Goal: Transaction & Acquisition: Book appointment/travel/reservation

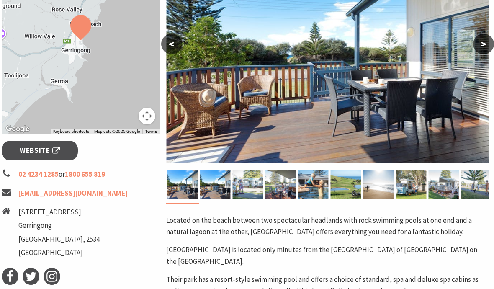
scroll to position [180, 2]
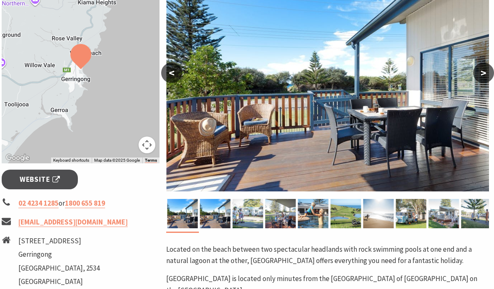
click at [482, 72] on button ">" at bounding box center [483, 73] width 21 height 20
click at [486, 77] on button ">" at bounding box center [483, 73] width 21 height 20
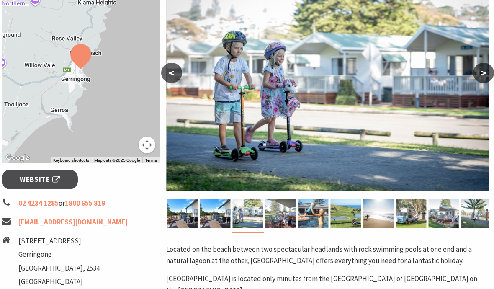
click at [484, 71] on button ">" at bounding box center [483, 73] width 21 height 20
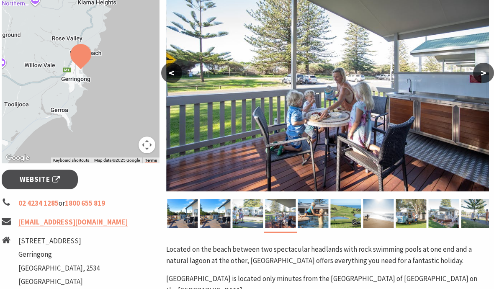
click at [488, 79] on button ">" at bounding box center [483, 73] width 21 height 20
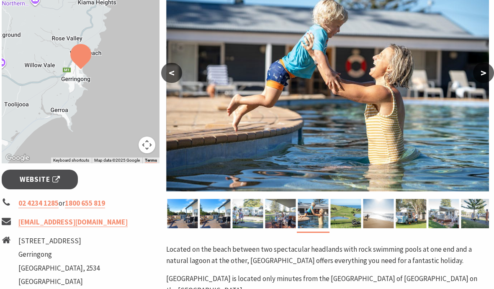
click at [488, 74] on button ">" at bounding box center [483, 73] width 21 height 20
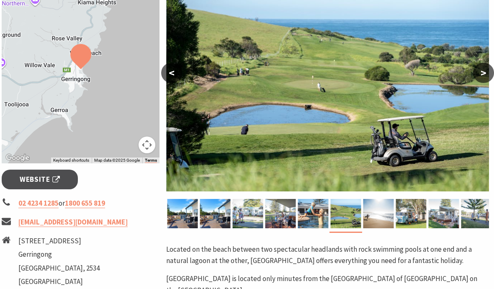
click at [483, 80] on button ">" at bounding box center [483, 73] width 21 height 20
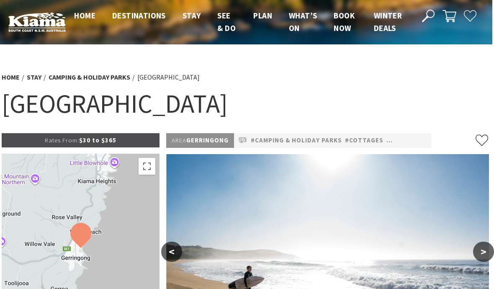
scroll to position [0, 2]
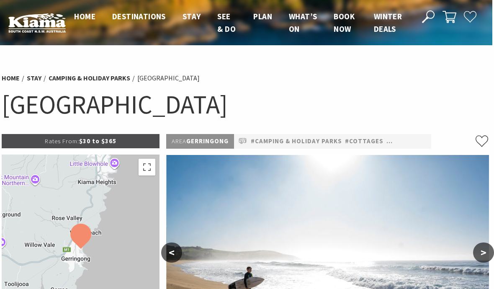
click at [368, 141] on link "#Cottages" at bounding box center [364, 141] width 39 height 10
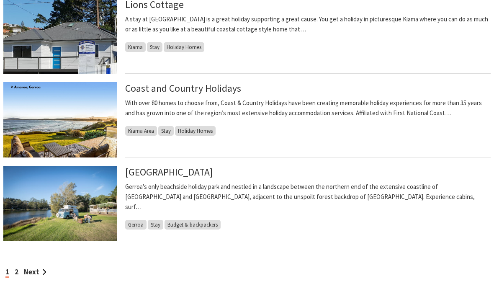
scroll to position [706, 0]
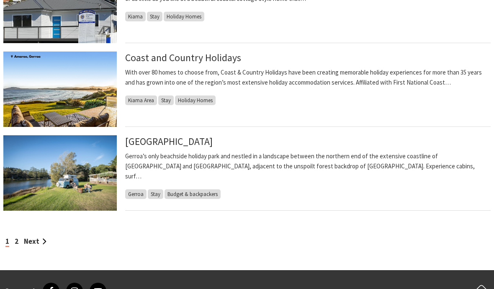
click at [213, 145] on link "Seven Mile Beach Holiday Park" at bounding box center [169, 141] width 88 height 12
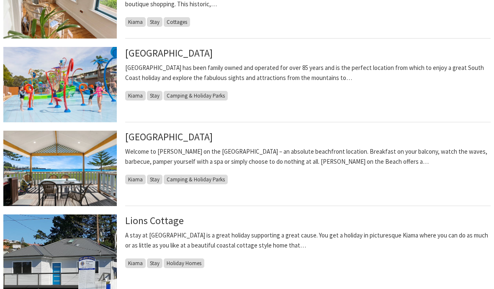
scroll to position [441, 0]
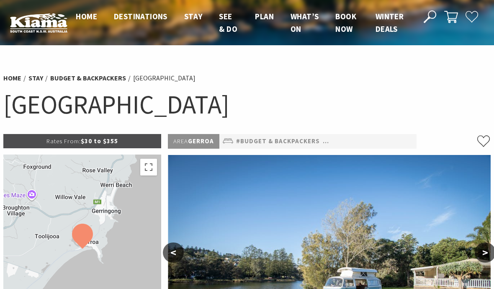
select select "3"
select select "2"
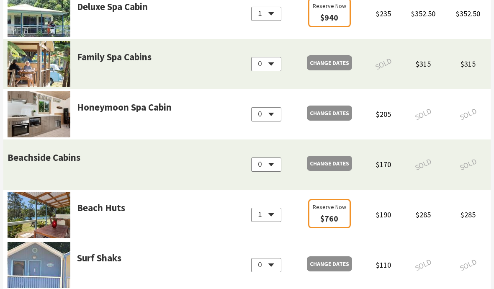
scroll to position [932, 0]
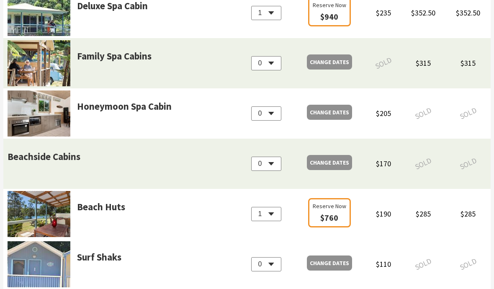
click at [101, 207] on link "Beach Huts" at bounding box center [101, 218] width 48 height 38
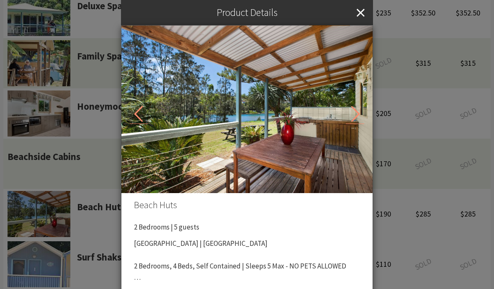
scroll to position [0, 0]
click at [362, 17] on icon "Close" at bounding box center [361, 12] width 8 height 25
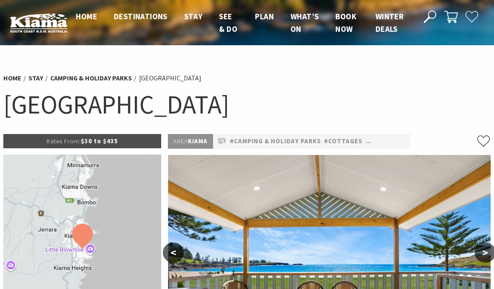
select select "3"
select select "2"
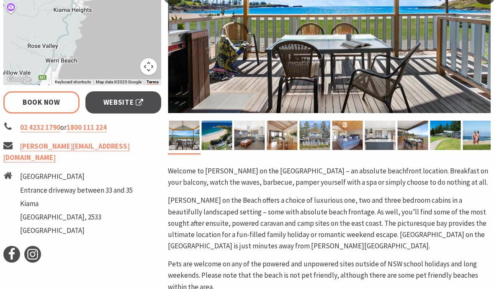
scroll to position [292, 0]
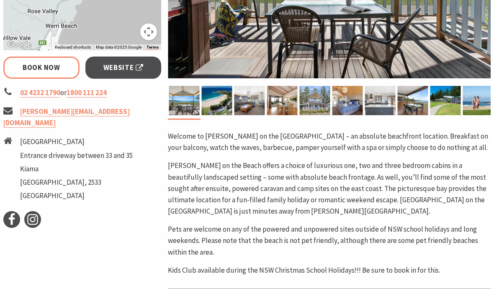
click at [212, 104] on img at bounding box center [217, 100] width 31 height 29
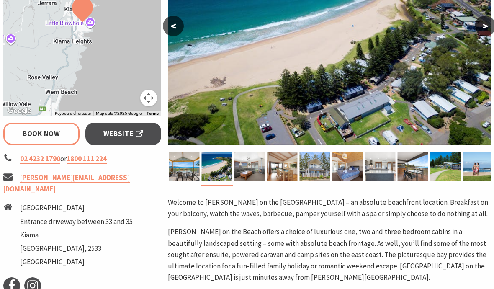
scroll to position [226, 0]
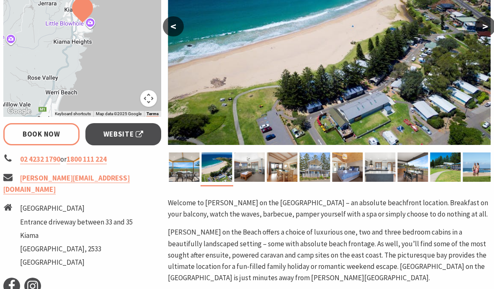
click at [252, 171] on img at bounding box center [250, 167] width 31 height 29
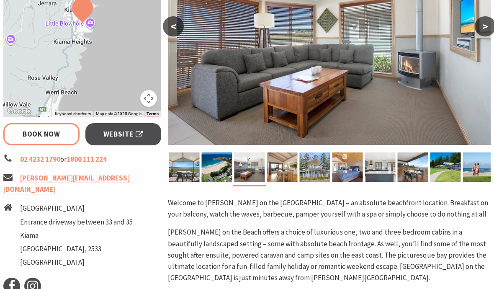
click at [287, 172] on img at bounding box center [282, 167] width 31 height 29
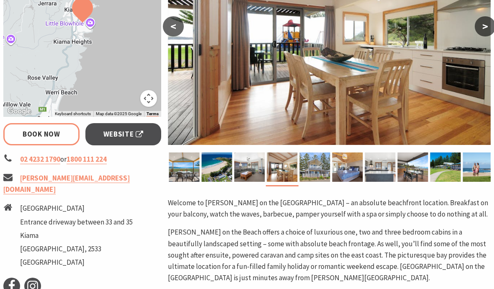
click at [327, 175] on img at bounding box center [315, 167] width 31 height 29
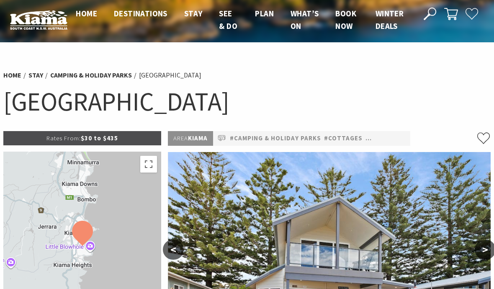
scroll to position [0, 0]
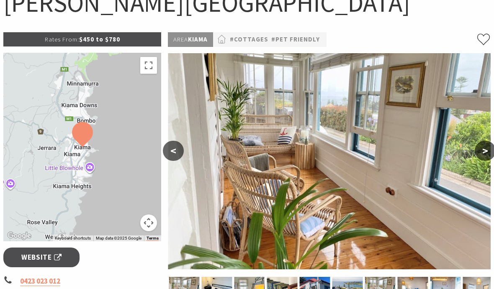
scroll to position [100, 0]
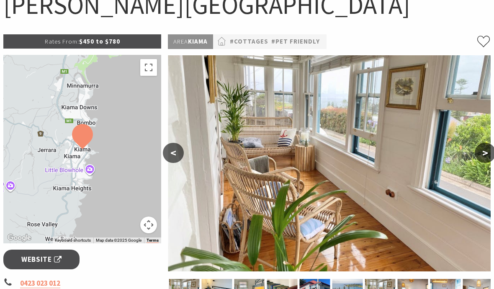
click at [481, 153] on button ">" at bounding box center [485, 153] width 21 height 20
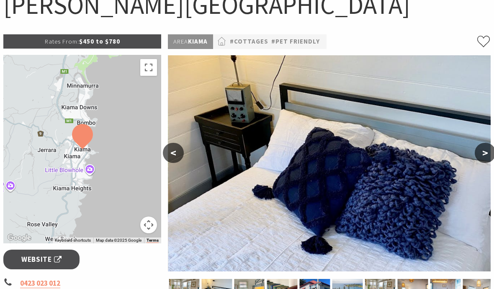
click at [479, 155] on button ">" at bounding box center [485, 153] width 21 height 20
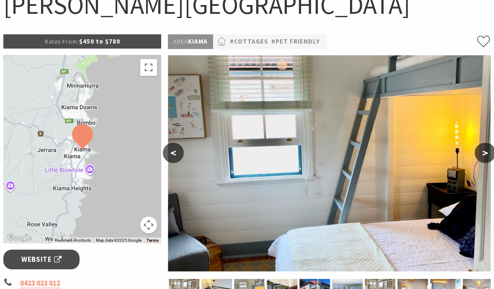
click at [484, 153] on button ">" at bounding box center [485, 153] width 21 height 20
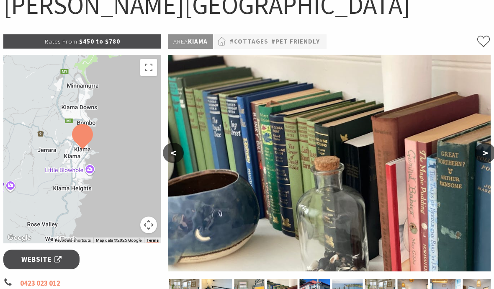
click at [478, 161] on img at bounding box center [329, 163] width 323 height 216
click at [485, 153] on button ">" at bounding box center [485, 153] width 21 height 20
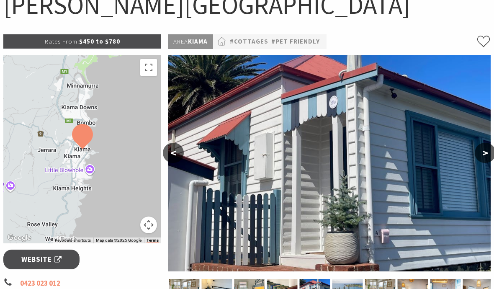
click at [486, 159] on button ">" at bounding box center [485, 153] width 21 height 20
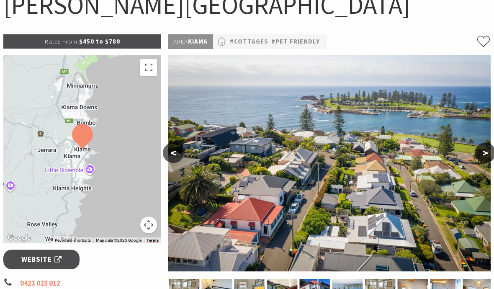
click at [488, 157] on button ">" at bounding box center [485, 153] width 21 height 20
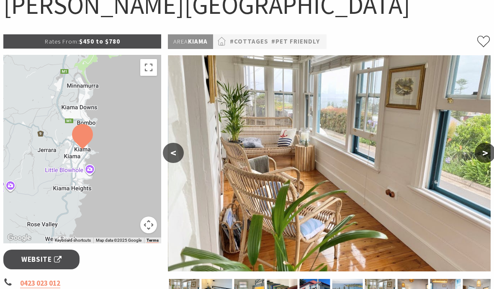
click at [489, 153] on button ">" at bounding box center [485, 153] width 21 height 20
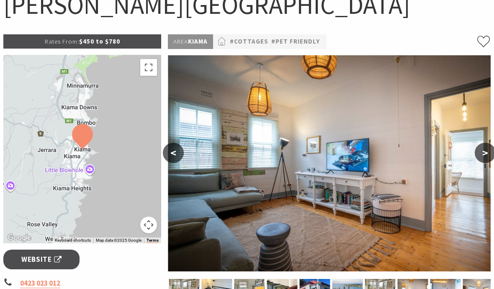
click at [490, 162] on img at bounding box center [329, 163] width 323 height 216
click at [487, 154] on button ">" at bounding box center [485, 153] width 21 height 20
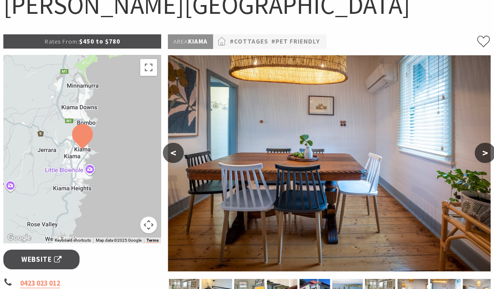
click at [486, 157] on button ">" at bounding box center [485, 153] width 21 height 20
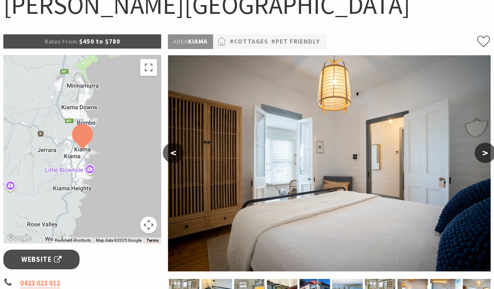
click at [484, 165] on img at bounding box center [329, 163] width 323 height 216
click at [485, 157] on button ">" at bounding box center [485, 153] width 21 height 20
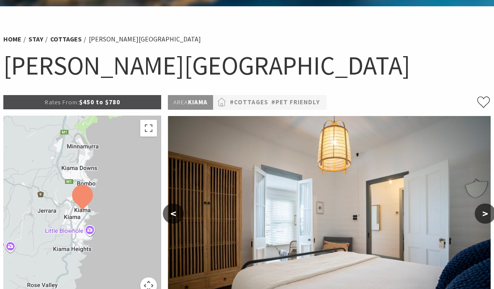
scroll to position [0, 0]
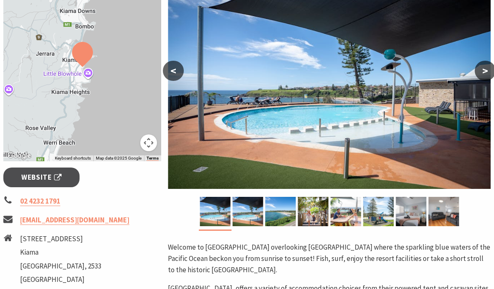
scroll to position [181, 0]
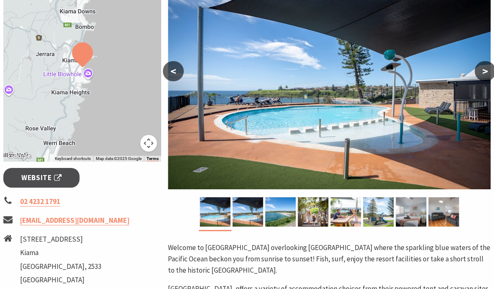
click at [485, 74] on button ">" at bounding box center [485, 71] width 21 height 20
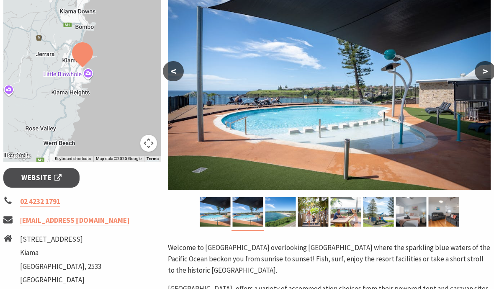
click at [483, 78] on button ">" at bounding box center [485, 71] width 21 height 20
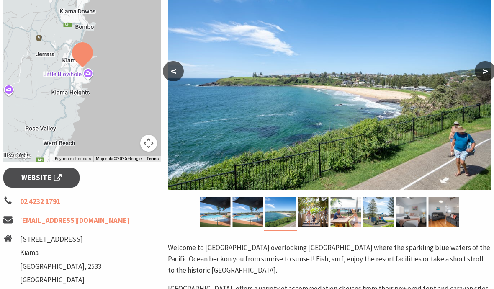
click at [485, 80] on button ">" at bounding box center [485, 71] width 21 height 20
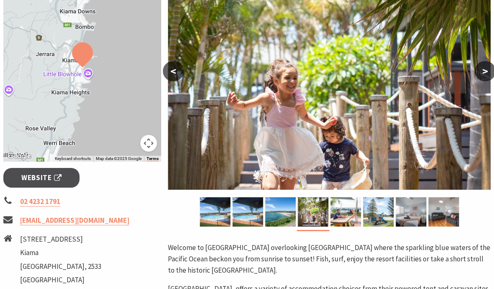
click at [479, 80] on img at bounding box center [329, 82] width 323 height 216
click at [489, 67] on button ">" at bounding box center [485, 71] width 21 height 20
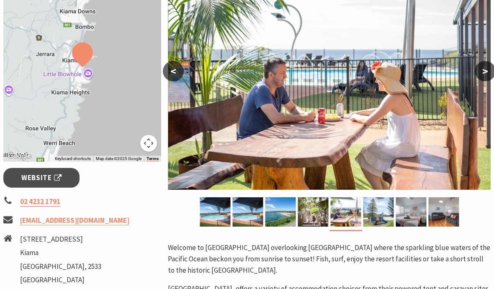
click at [482, 78] on button ">" at bounding box center [485, 71] width 21 height 20
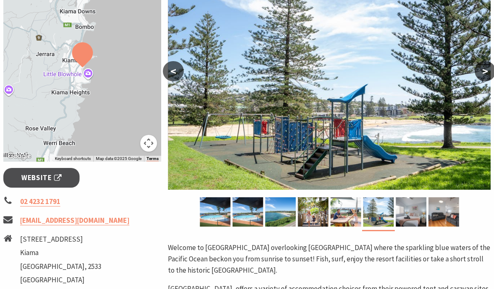
click at [481, 77] on button ">" at bounding box center [485, 71] width 21 height 20
